Goal: Information Seeking & Learning: Learn about a topic

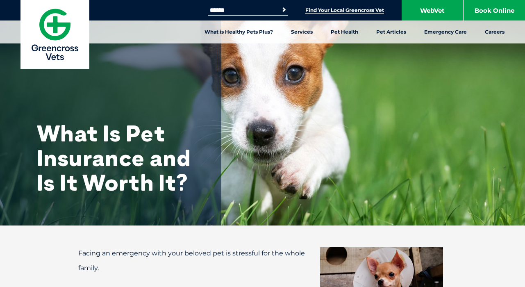
click at [317, 9] on link "Find Your Local Greencross Vet" at bounding box center [344, 10] width 79 height 7
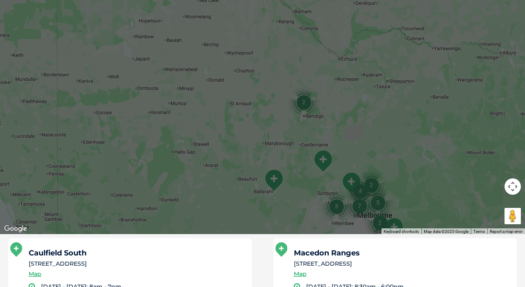
scroll to position [278, 0]
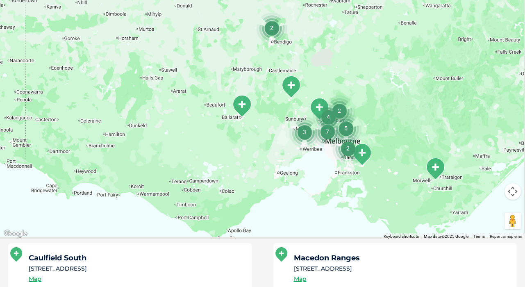
drag, startPoint x: 404, startPoint y: 201, endPoint x: 367, endPoint y: 118, distance: 90.8
click at [367, 118] on div at bounding box center [262, 81] width 525 height 316
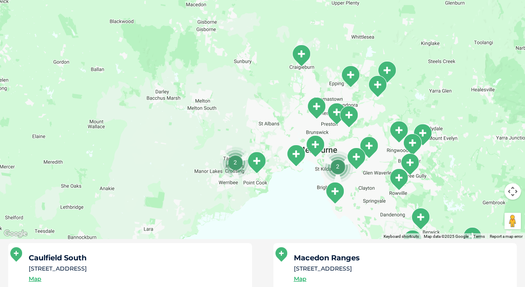
drag, startPoint x: 346, startPoint y: 204, endPoint x: 357, endPoint y: 180, distance: 26.8
click at [357, 180] on div at bounding box center [262, 81] width 525 height 316
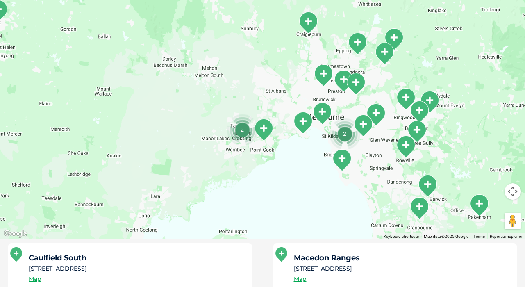
drag, startPoint x: 357, startPoint y: 180, endPoint x: 360, endPoint y: 151, distance: 29.3
click at [360, 151] on div at bounding box center [262, 81] width 525 height 316
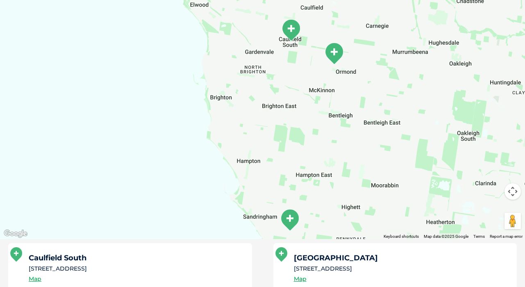
drag, startPoint x: 213, startPoint y: 150, endPoint x: 295, endPoint y: 67, distance: 116.7
click at [295, 67] on div at bounding box center [262, 81] width 525 height 316
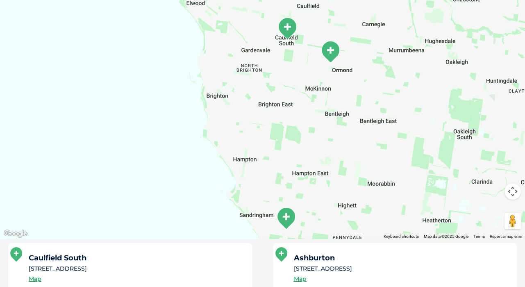
click at [287, 219] on img "Sandringham" at bounding box center [286, 218] width 20 height 23
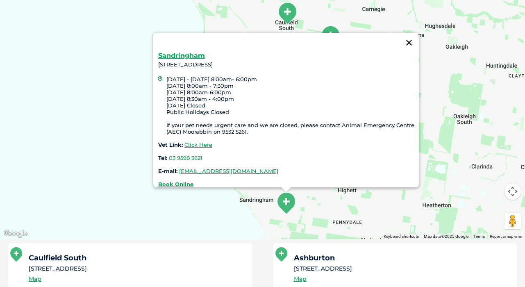
click at [408, 34] on button "Close" at bounding box center [409, 43] width 20 height 20
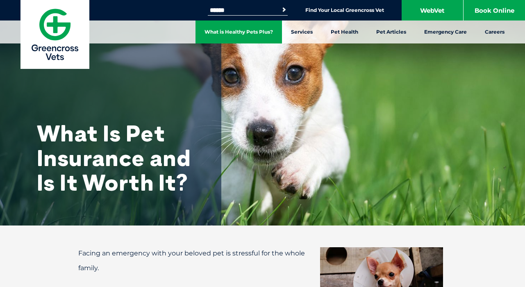
click at [247, 32] on link "What is Healthy Pets Plus?" at bounding box center [238, 31] width 86 height 23
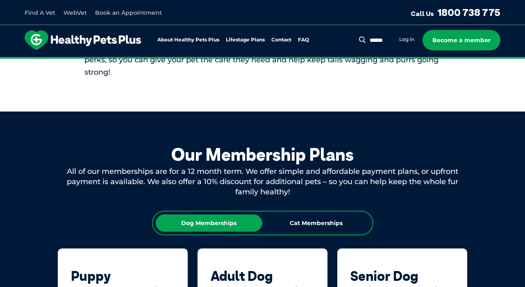
scroll to position [367, 0]
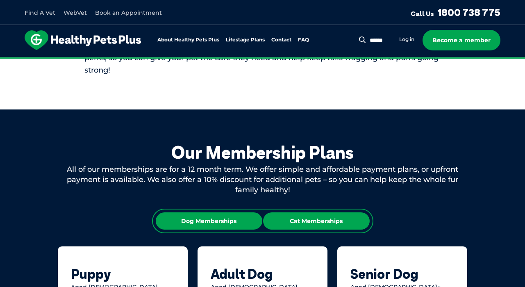
click at [312, 220] on div "Cat Memberships" at bounding box center [316, 220] width 107 height 17
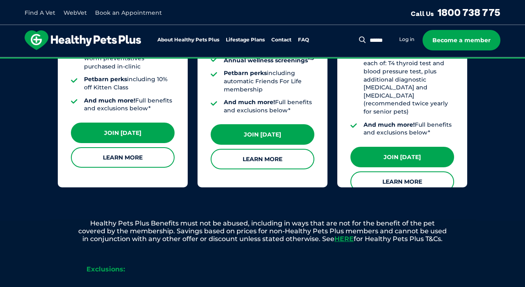
scroll to position [829, 0]
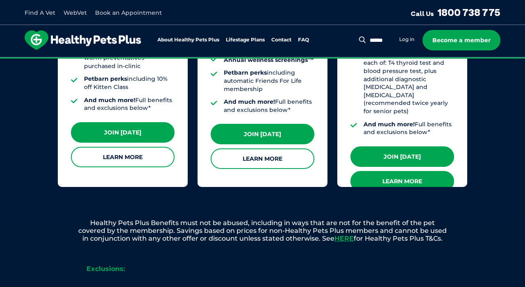
click at [402, 171] on link "Learn More" at bounding box center [402, 181] width 104 height 20
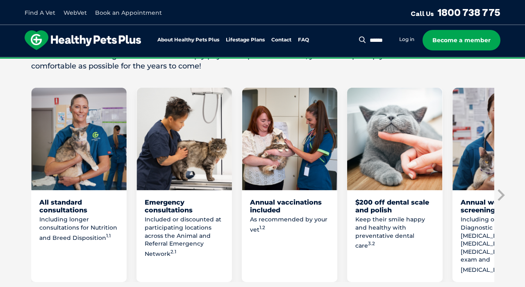
scroll to position [467, 0]
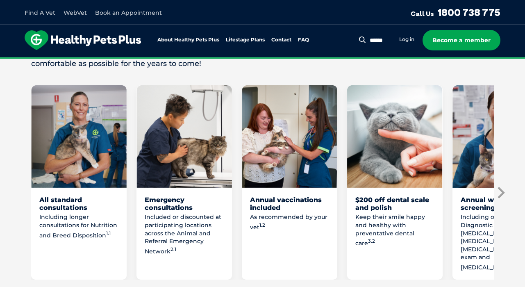
click at [499, 189] on icon "Next slide" at bounding box center [500, 192] width 12 height 12
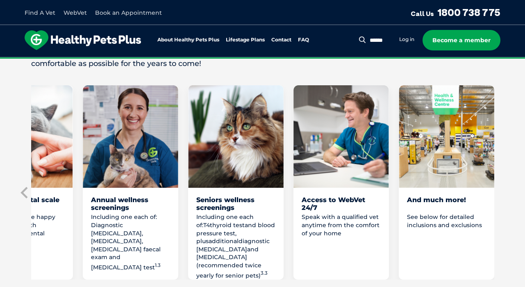
click at [499, 189] on section "Love them on another level with Healthy Pets Plus Senior Our golden oldies brin…" at bounding box center [262, 155] width 525 height 422
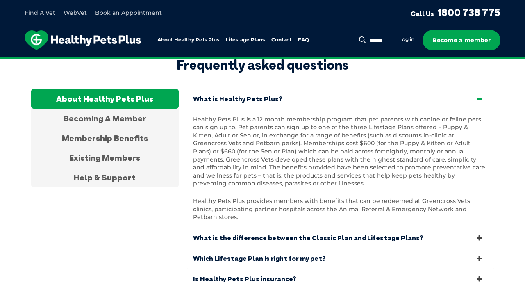
scroll to position [2732, 0]
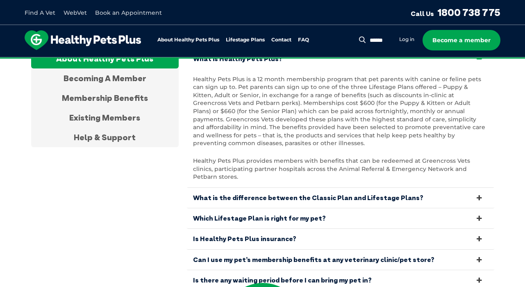
click at [477, 256] on icon at bounding box center [478, 260] width 9 height 8
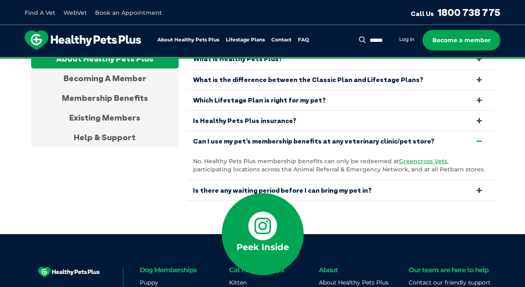
click at [481, 186] on icon at bounding box center [478, 190] width 9 height 8
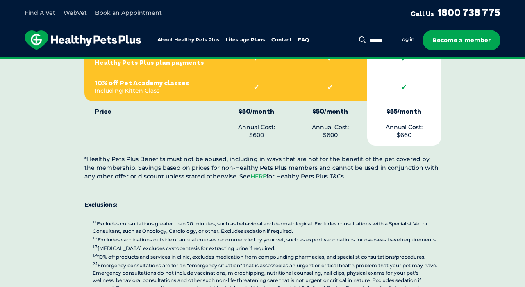
scroll to position [1942, 0]
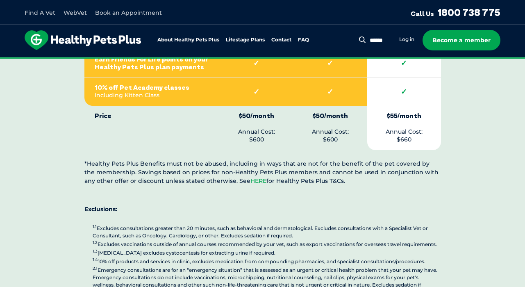
click at [250, 177] on link "HERE" at bounding box center [258, 180] width 16 height 7
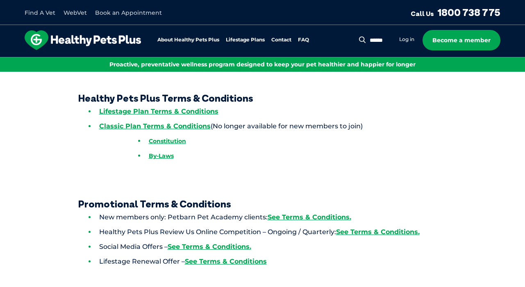
click at [169, 117] on li "Lifestage Plan Terms & Conditions" at bounding box center [281, 111] width 387 height 15
click at [170, 113] on link "Lifestage Plan Terms & Conditions" at bounding box center [158, 111] width 119 height 8
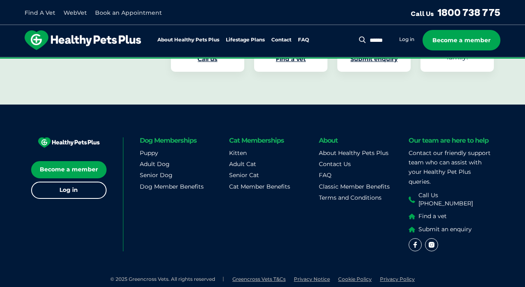
scroll to position [344, 0]
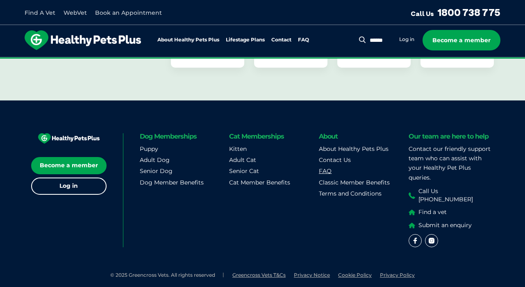
click at [324, 170] on link "FAQ" at bounding box center [325, 170] width 13 height 7
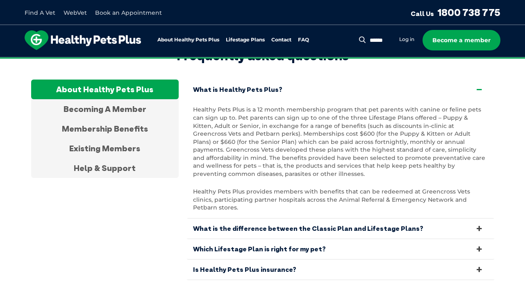
click at [478, 265] on icon at bounding box center [478, 269] width 9 height 8
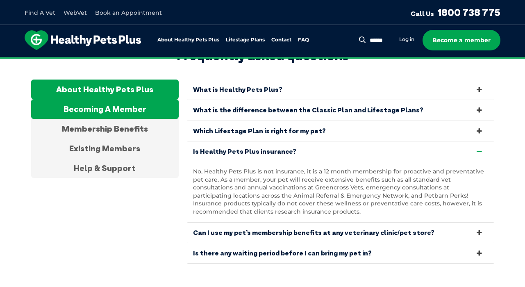
click at [80, 99] on div "Becoming A Member" at bounding box center [104, 109] width 147 height 20
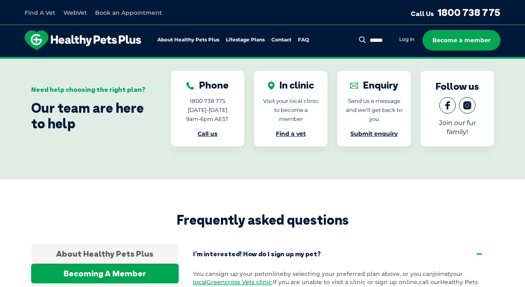
scroll to position [1349, 0]
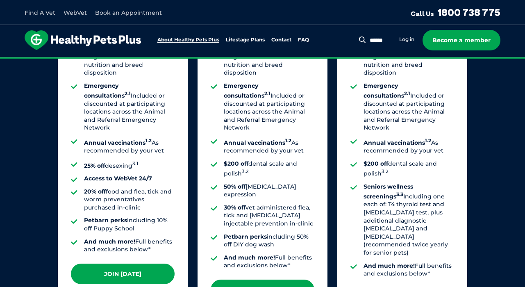
click at [186, 40] on link "About Healthy Pets Plus" at bounding box center [188, 39] width 62 height 5
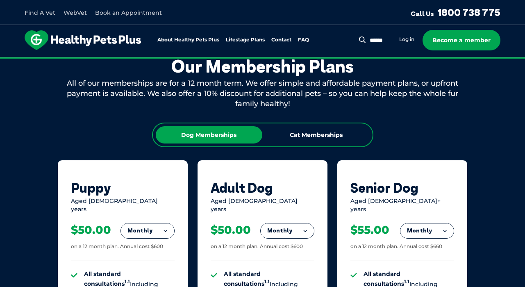
scroll to position [454, 0]
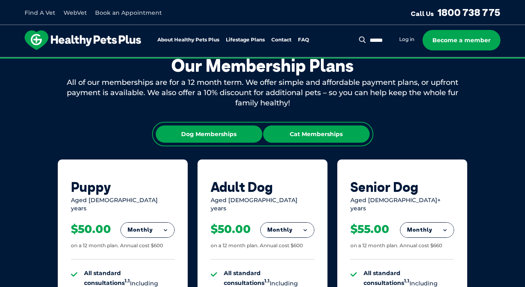
click at [314, 133] on div "Cat Memberships" at bounding box center [316, 133] width 107 height 17
